Goal: Manage account settings

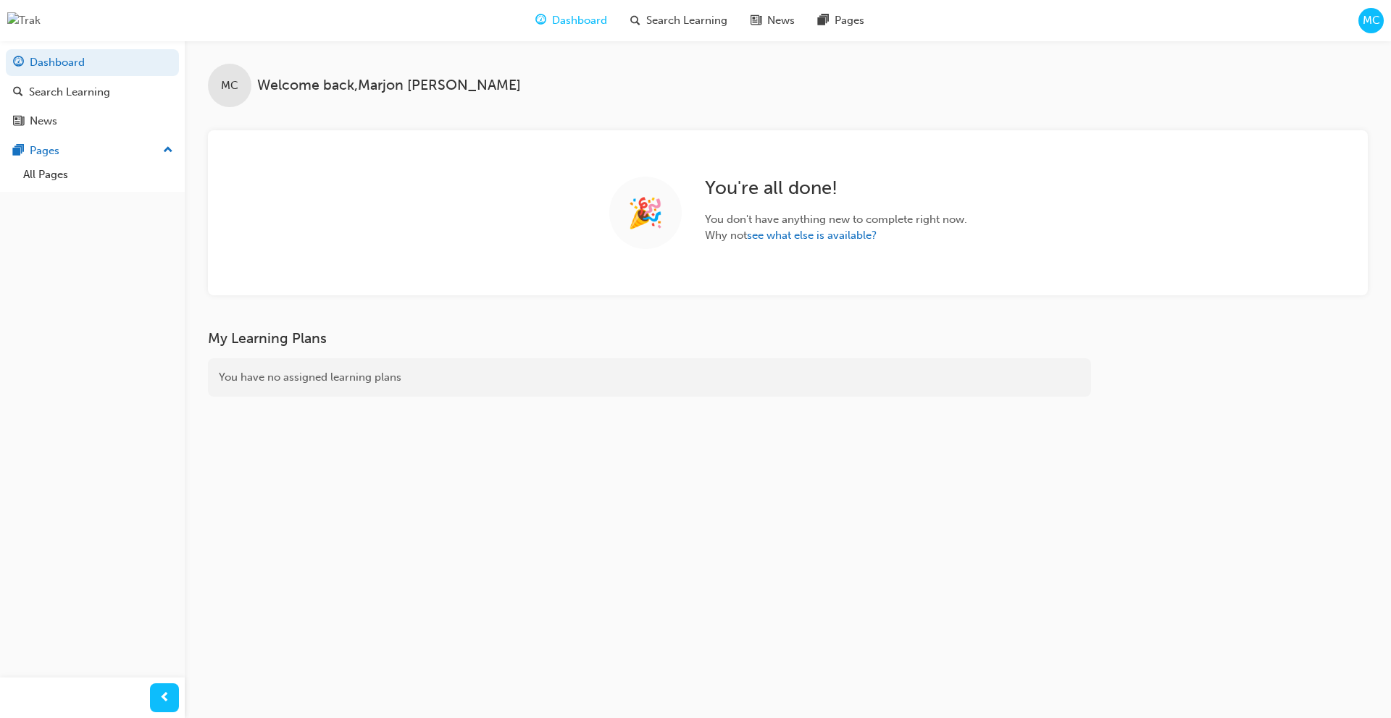
click at [1363, 24] on span "MC" at bounding box center [1370, 20] width 17 height 17
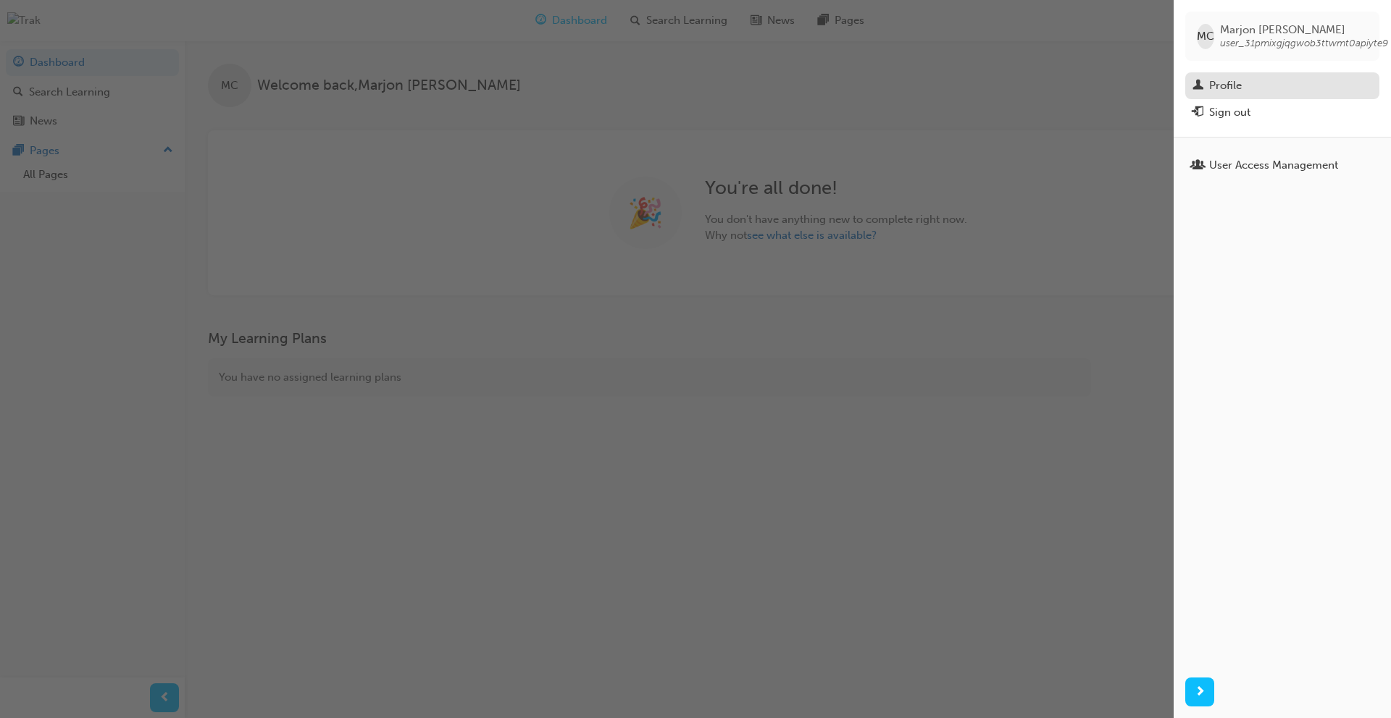
click at [1254, 91] on div "Profile" at bounding box center [1282, 86] width 180 height 18
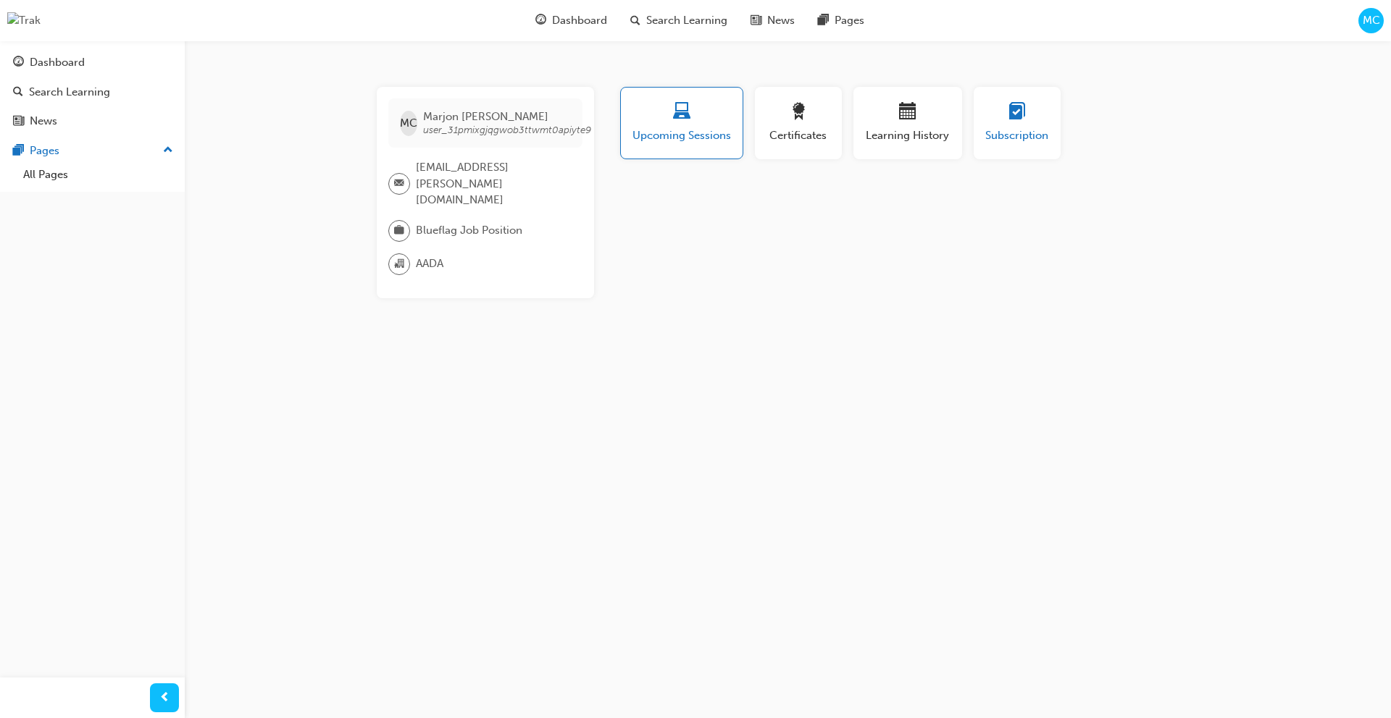
click at [1042, 131] on span "Subscription" at bounding box center [1016, 135] width 65 height 17
click at [902, 133] on span "Learning History" at bounding box center [907, 135] width 87 height 17
click at [830, 130] on button "Certificates" at bounding box center [798, 123] width 87 height 72
click at [682, 137] on span "Upcoming Sessions" at bounding box center [681, 135] width 101 height 17
click at [93, 70] on div "Dashboard" at bounding box center [92, 63] width 159 height 18
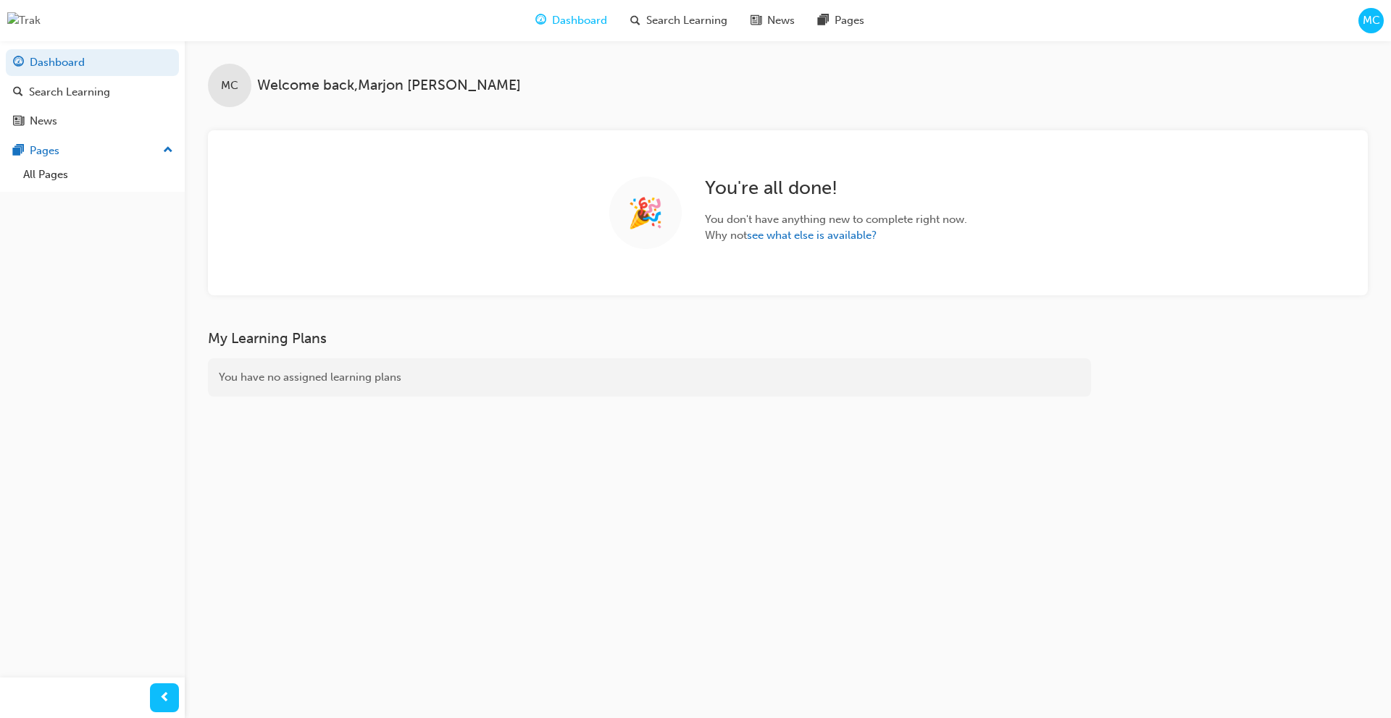
click at [1378, 17] on span "MC" at bounding box center [1370, 20] width 17 height 17
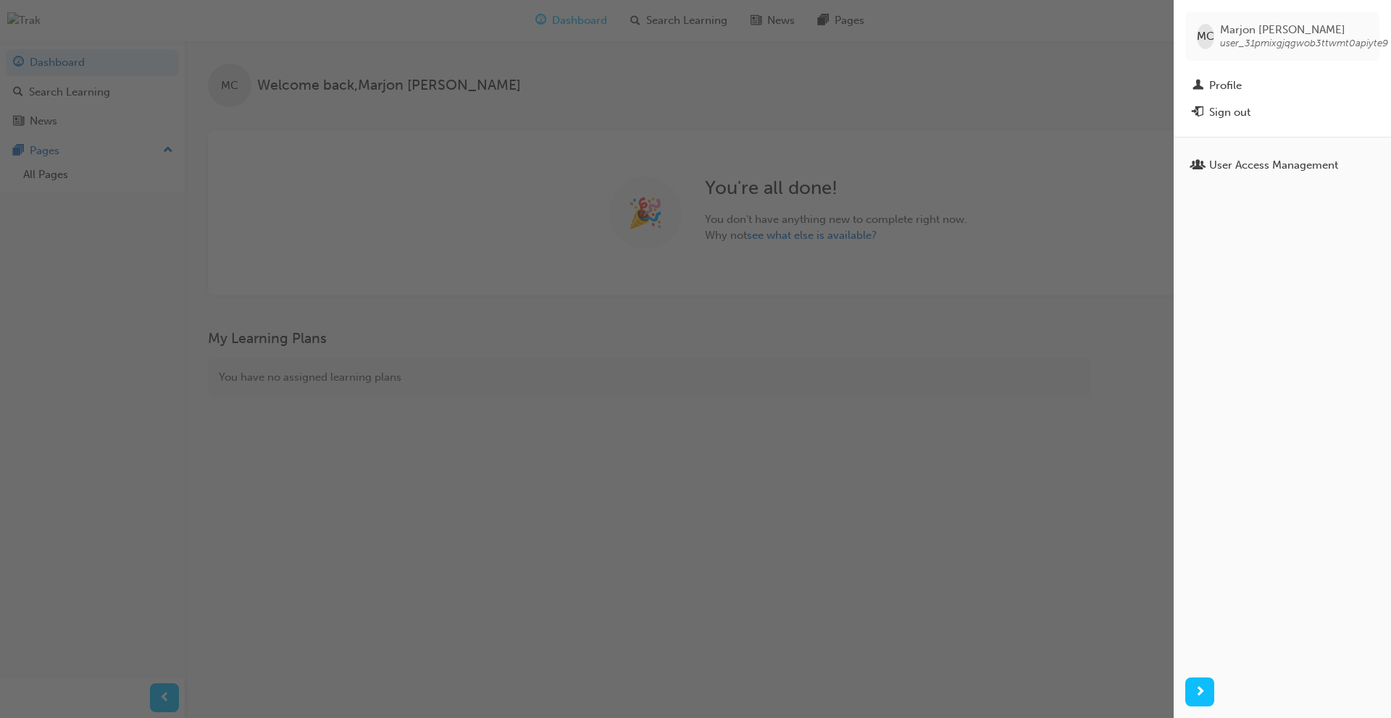
click at [850, 69] on div "button" at bounding box center [586, 359] width 1173 height 718
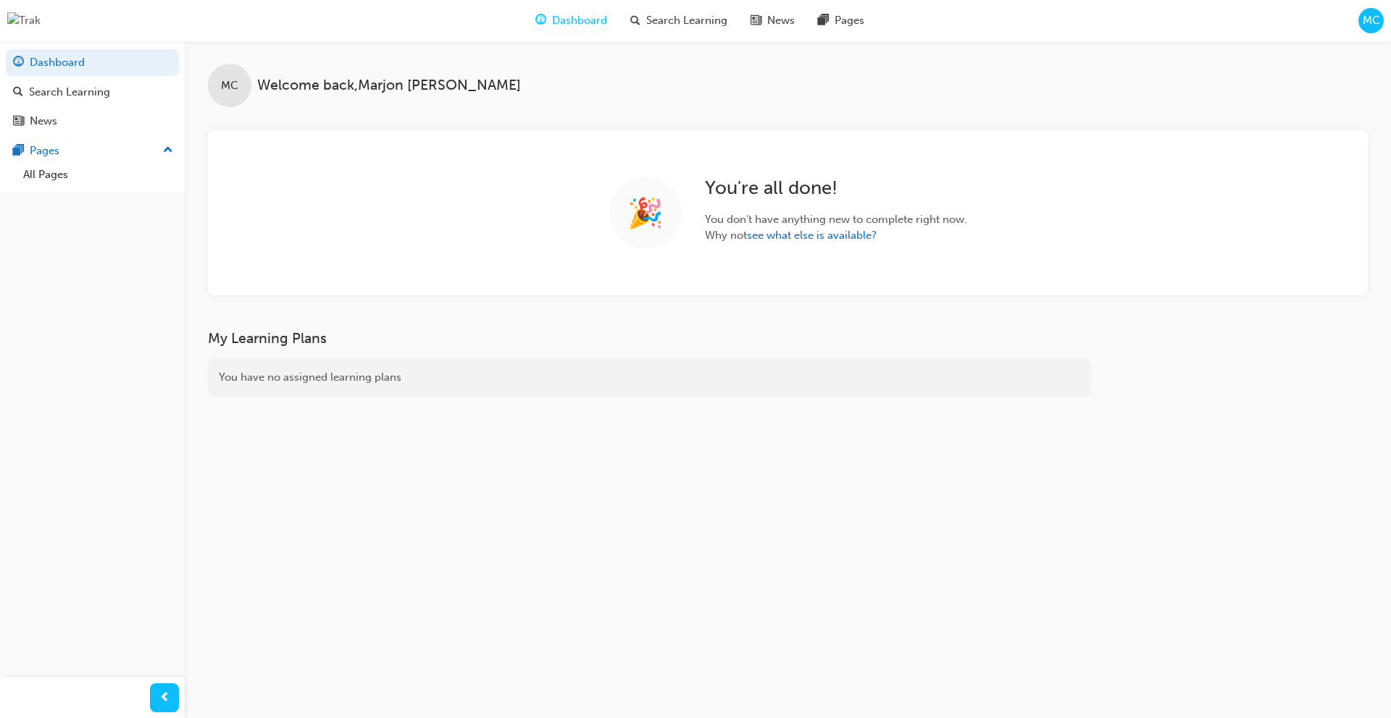
click at [1359, 20] on div "MC" at bounding box center [1370, 20] width 25 height 25
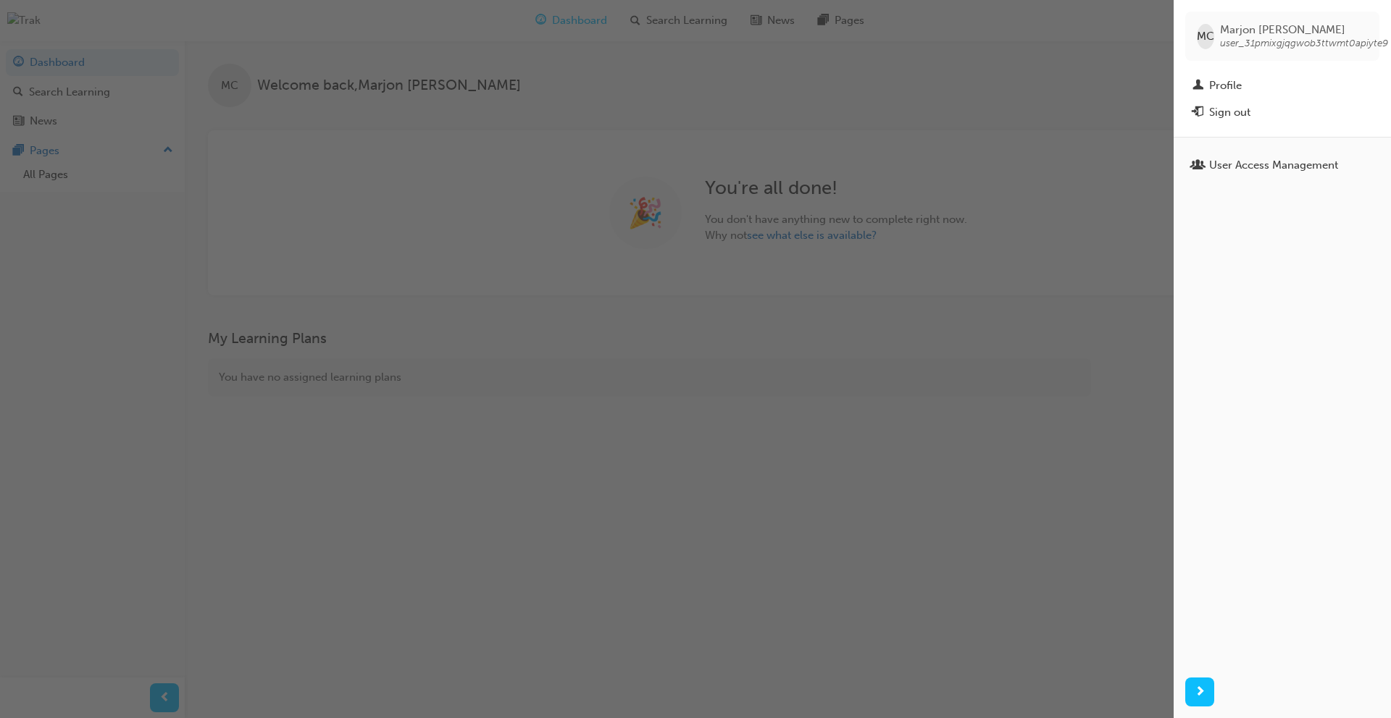
click at [990, 68] on div "button" at bounding box center [586, 359] width 1173 height 718
